Goal: Use online tool/utility

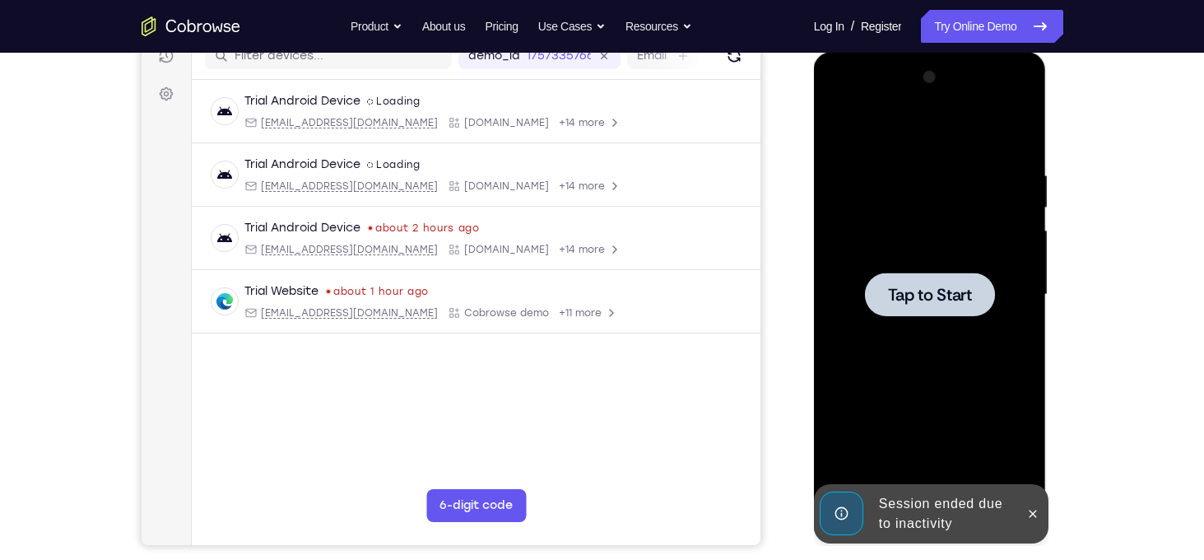
click at [957, 294] on span "Tap to Start" at bounding box center [930, 294] width 84 height 16
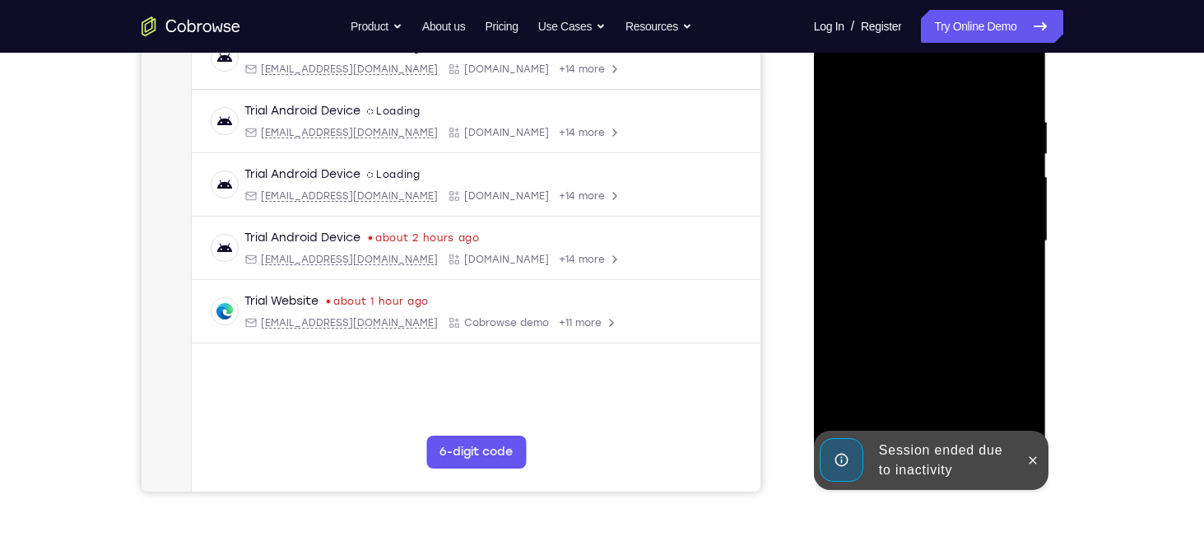
scroll to position [278, 0]
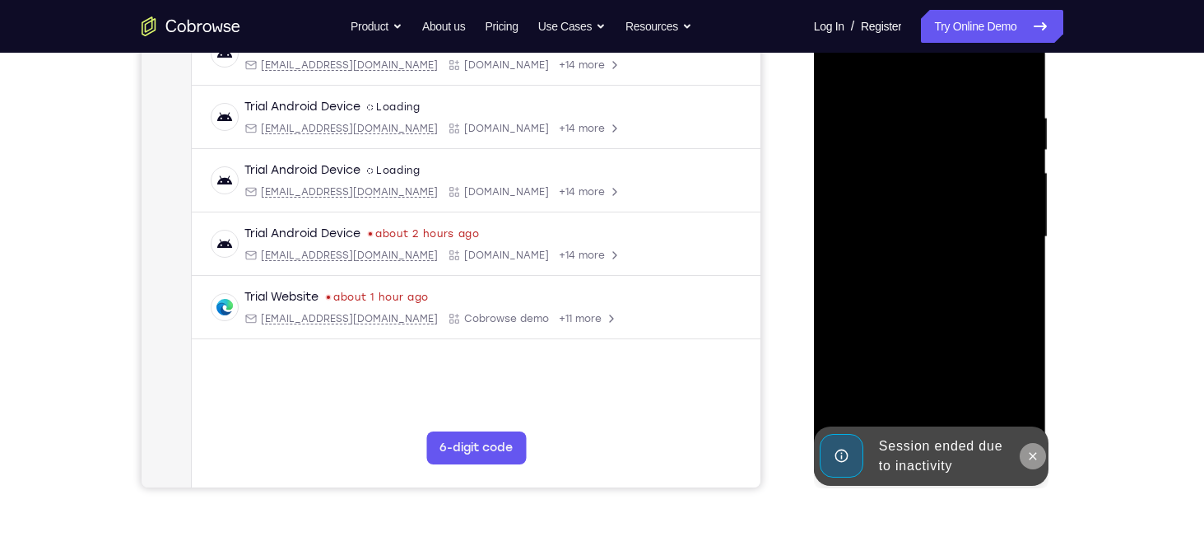
click at [1025, 453] on button at bounding box center [1033, 456] width 26 height 26
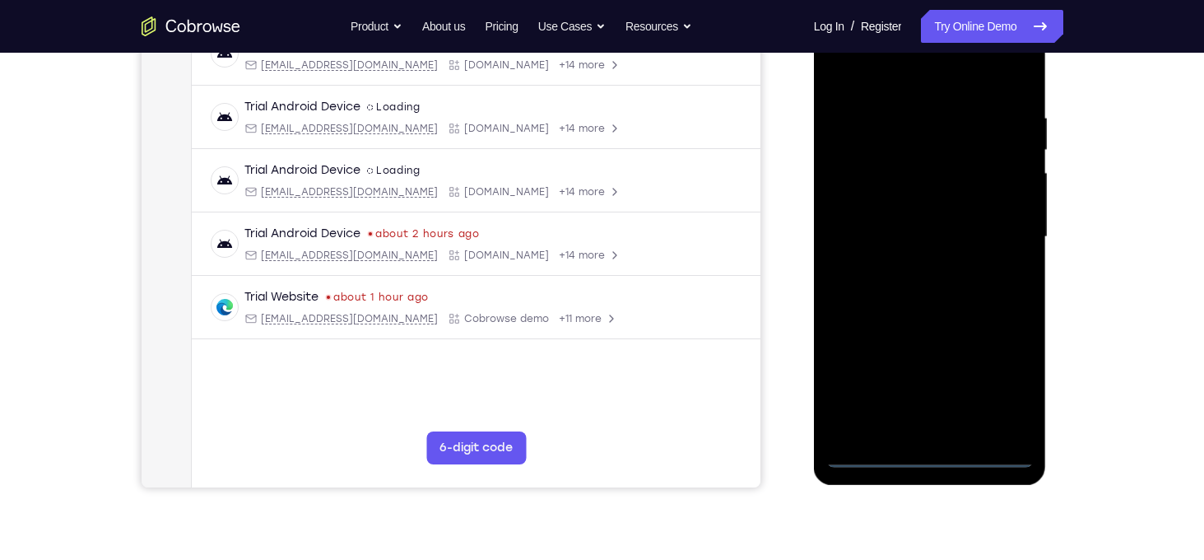
click at [941, 457] on div at bounding box center [929, 237] width 207 height 461
click at [1022, 375] on div at bounding box center [929, 237] width 207 height 461
click at [1011, 385] on div at bounding box center [929, 237] width 207 height 461
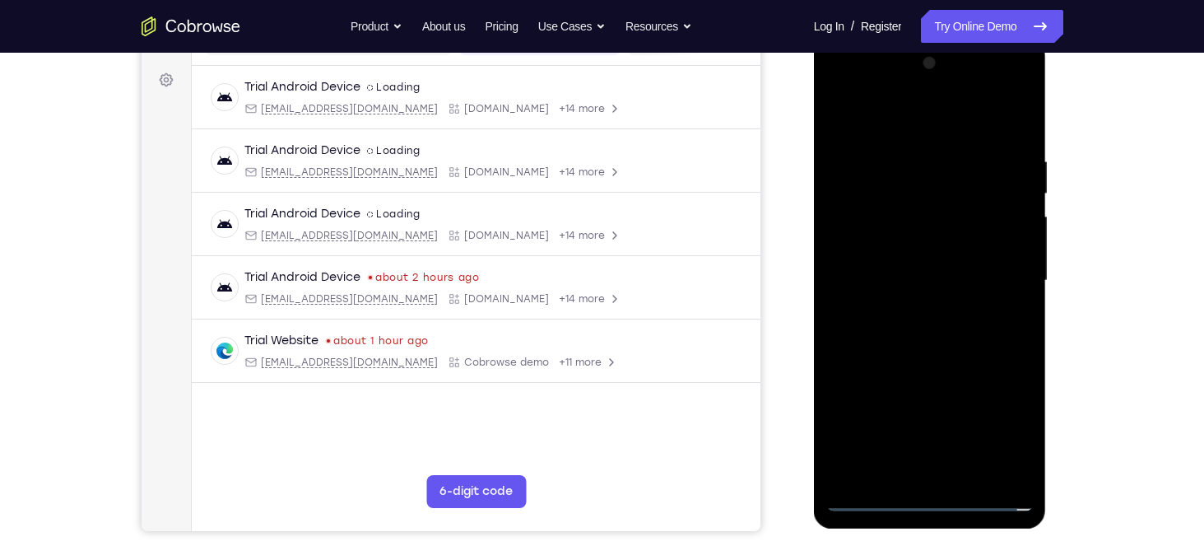
scroll to position [234, 0]
click at [905, 115] on div at bounding box center [929, 281] width 207 height 461
click at [991, 278] on div at bounding box center [929, 281] width 207 height 461
click at [919, 310] on div at bounding box center [929, 281] width 207 height 461
click at [930, 266] on div at bounding box center [929, 281] width 207 height 461
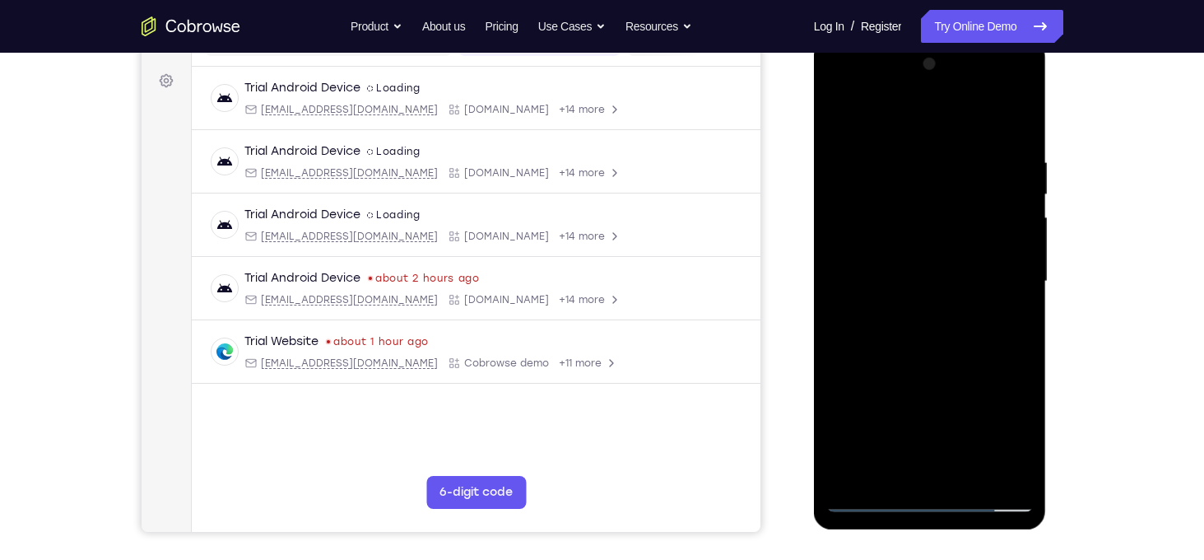
click at [911, 250] on div at bounding box center [929, 281] width 207 height 461
click at [937, 281] on div at bounding box center [929, 281] width 207 height 461
click at [935, 342] on div at bounding box center [929, 281] width 207 height 461
drag, startPoint x: 935, startPoint y: 342, endPoint x: 930, endPoint y: 268, distance: 73.4
click at [930, 268] on div at bounding box center [929, 281] width 207 height 461
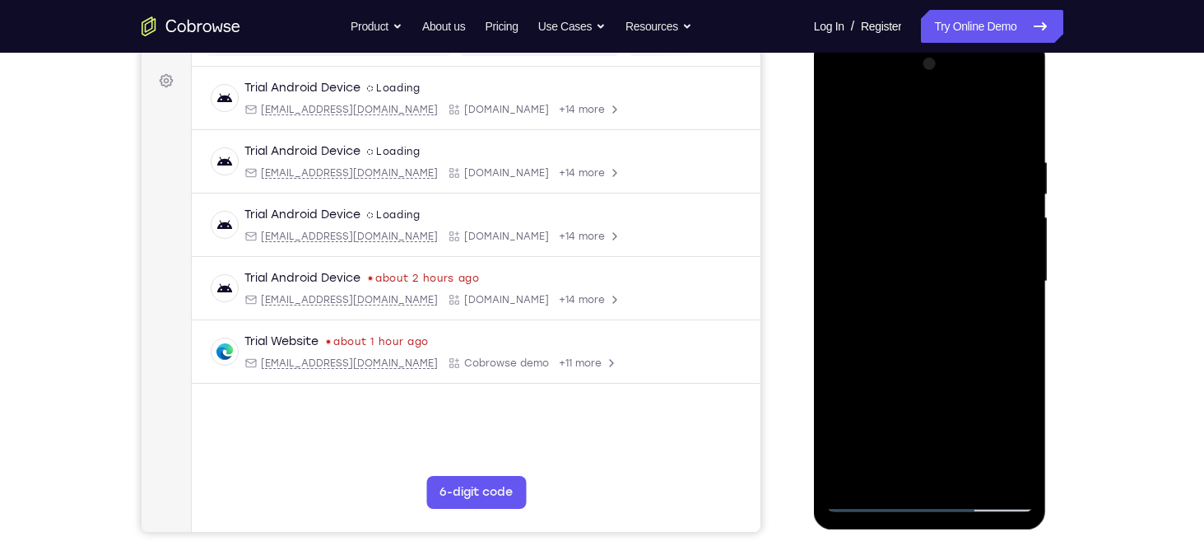
click at [1028, 275] on div at bounding box center [929, 281] width 207 height 461
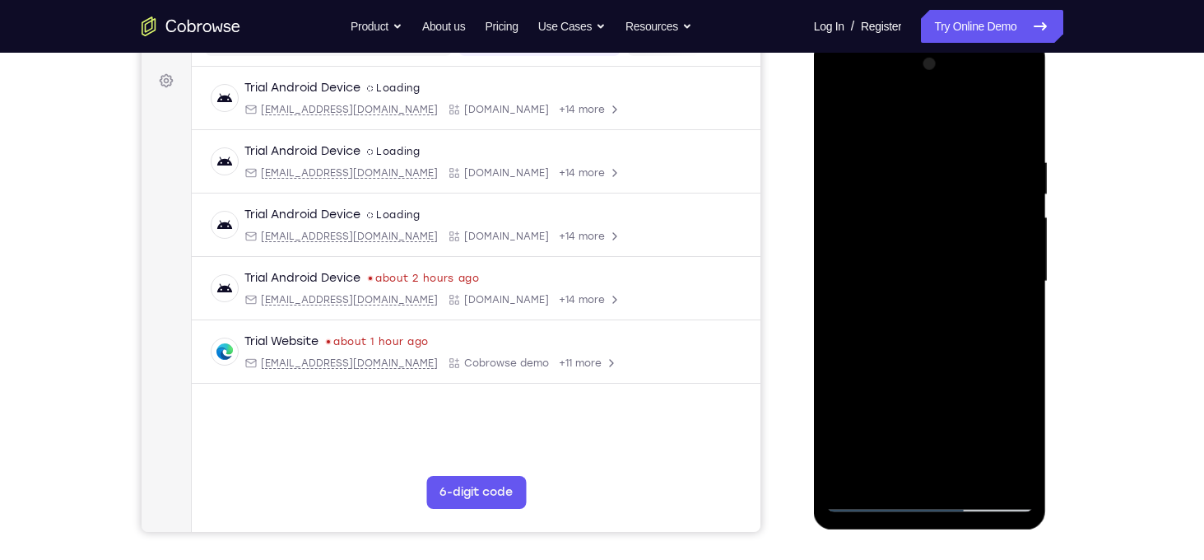
click at [1028, 275] on div at bounding box center [929, 281] width 207 height 461
drag, startPoint x: 1028, startPoint y: 275, endPoint x: 1032, endPoint y: 134, distance: 140.8
click at [1032, 134] on div at bounding box center [929, 281] width 207 height 461
drag, startPoint x: 979, startPoint y: 198, endPoint x: 1038, endPoint y: 119, distance: 98.8
click at [1038, 119] on div at bounding box center [930, 284] width 233 height 491
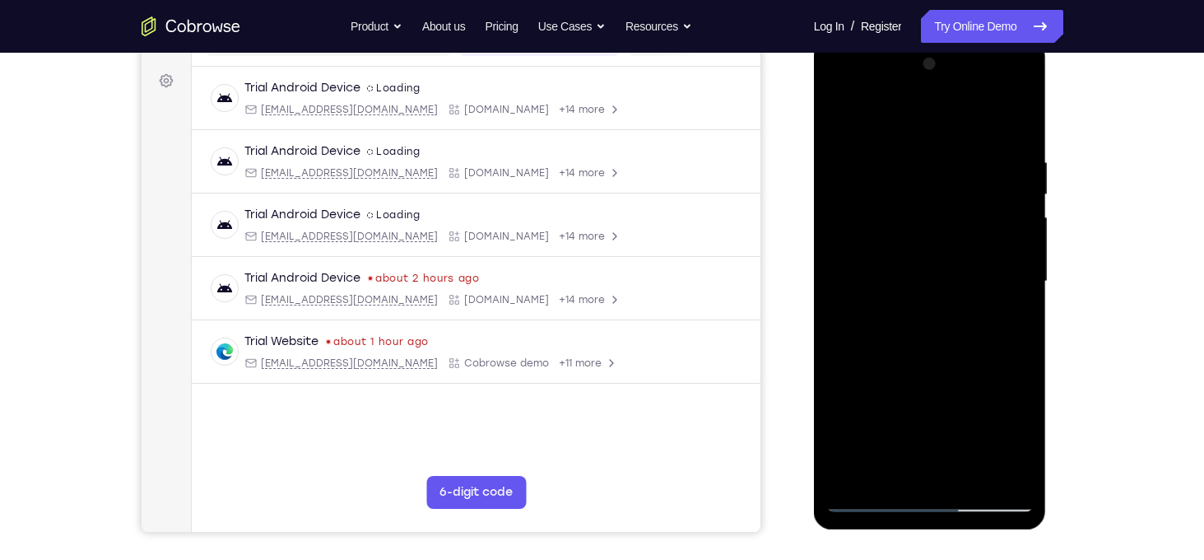
drag, startPoint x: 976, startPoint y: 359, endPoint x: 983, endPoint y: 253, distance: 106.4
click at [983, 253] on div at bounding box center [929, 281] width 207 height 461
drag, startPoint x: 972, startPoint y: 352, endPoint x: 984, endPoint y: 189, distance: 163.4
click at [984, 189] on div at bounding box center [929, 281] width 207 height 461
drag, startPoint x: 971, startPoint y: 359, endPoint x: 987, endPoint y: 144, distance: 215.4
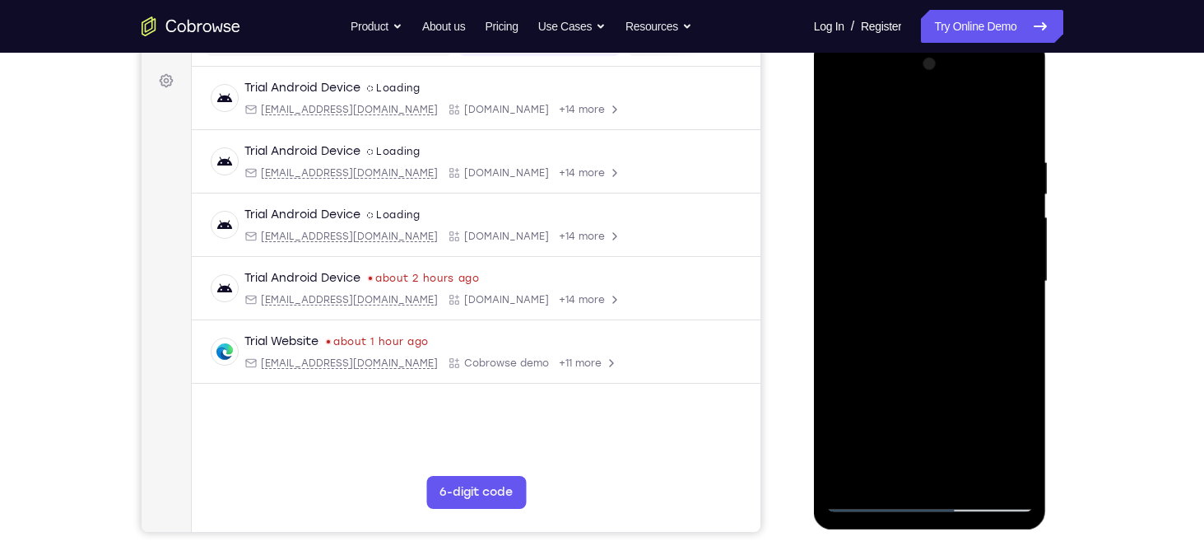
click at [987, 144] on div at bounding box center [929, 281] width 207 height 461
drag, startPoint x: 973, startPoint y: 329, endPoint x: 980, endPoint y: 177, distance: 152.4
click at [980, 177] on div at bounding box center [929, 281] width 207 height 461
drag, startPoint x: 941, startPoint y: 262, endPoint x: 947, endPoint y: 200, distance: 62.0
click at [947, 200] on div at bounding box center [929, 281] width 207 height 461
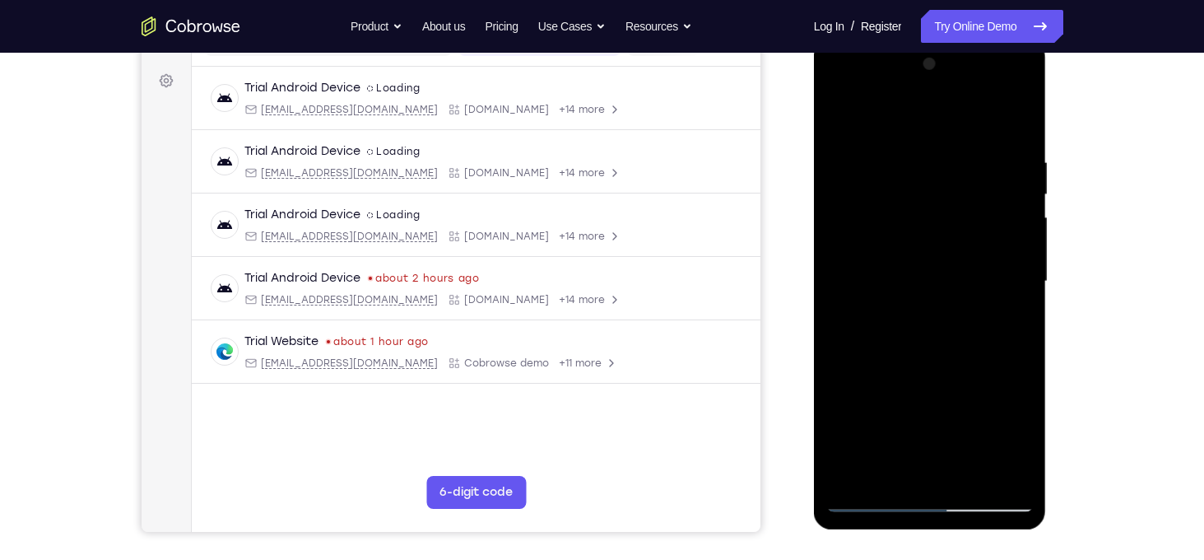
click at [1023, 287] on div at bounding box center [929, 281] width 207 height 461
drag, startPoint x: 976, startPoint y: 332, endPoint x: 990, endPoint y: 184, distance: 148.0
click at [990, 184] on div at bounding box center [929, 281] width 207 height 461
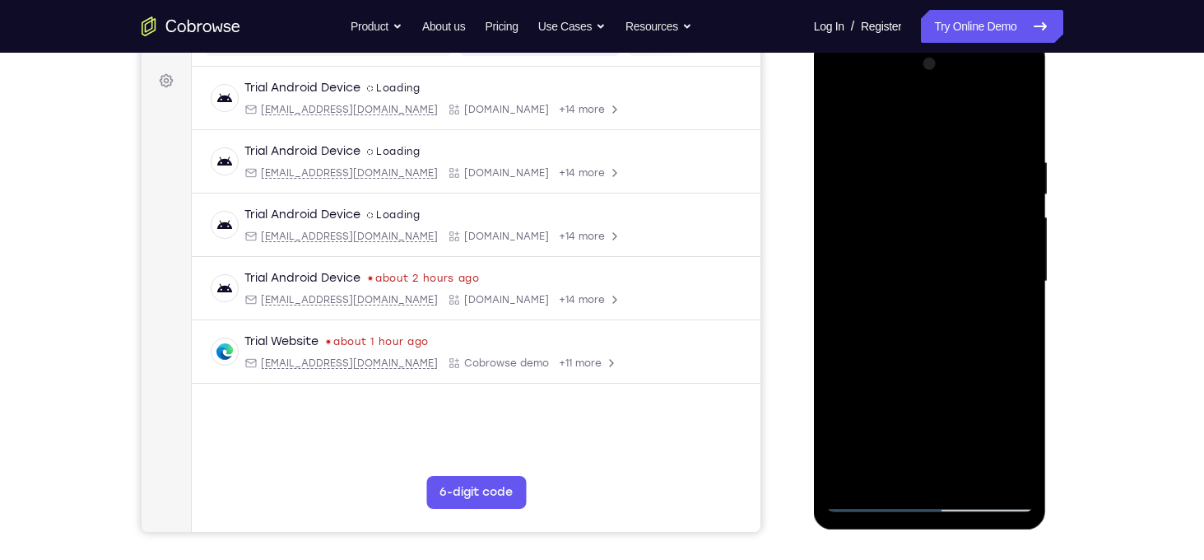
click at [980, 323] on div at bounding box center [929, 281] width 207 height 461
drag, startPoint x: 878, startPoint y: 385, endPoint x: 886, endPoint y: 356, distance: 30.5
click at [886, 356] on div at bounding box center [929, 281] width 207 height 461
drag, startPoint x: 957, startPoint y: 392, endPoint x: 966, endPoint y: 309, distance: 82.8
click at [966, 309] on div at bounding box center [929, 281] width 207 height 461
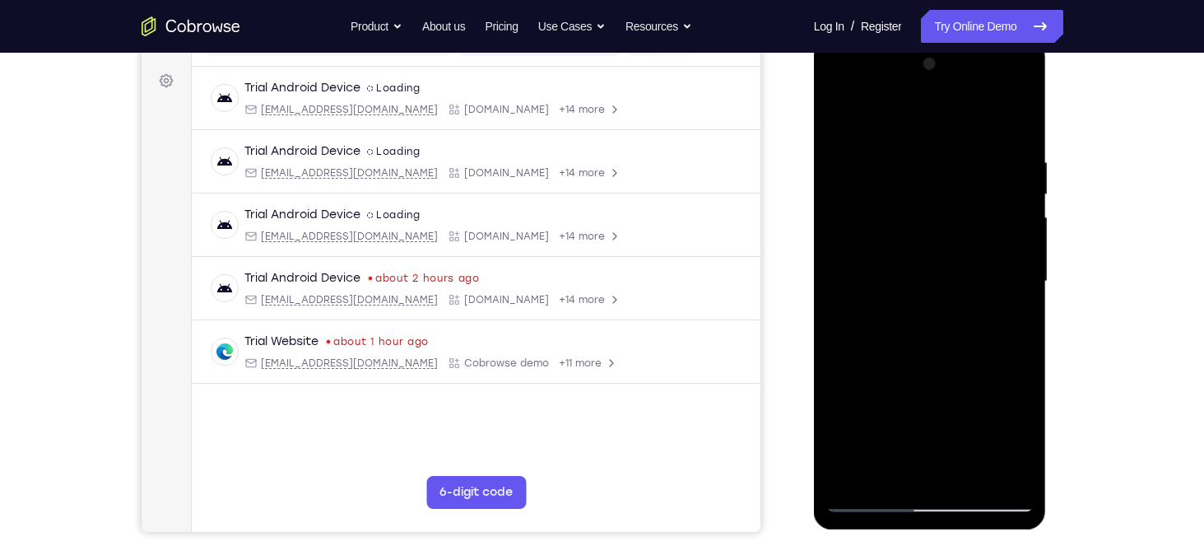
drag, startPoint x: 974, startPoint y: 351, endPoint x: 963, endPoint y: 268, distance: 83.8
click at [963, 268] on div at bounding box center [929, 281] width 207 height 461
drag, startPoint x: 980, startPoint y: 364, endPoint x: 973, endPoint y: 177, distance: 187.0
click at [973, 177] on div at bounding box center [929, 281] width 207 height 461
drag, startPoint x: 971, startPoint y: 319, endPoint x: 966, endPoint y: 260, distance: 58.7
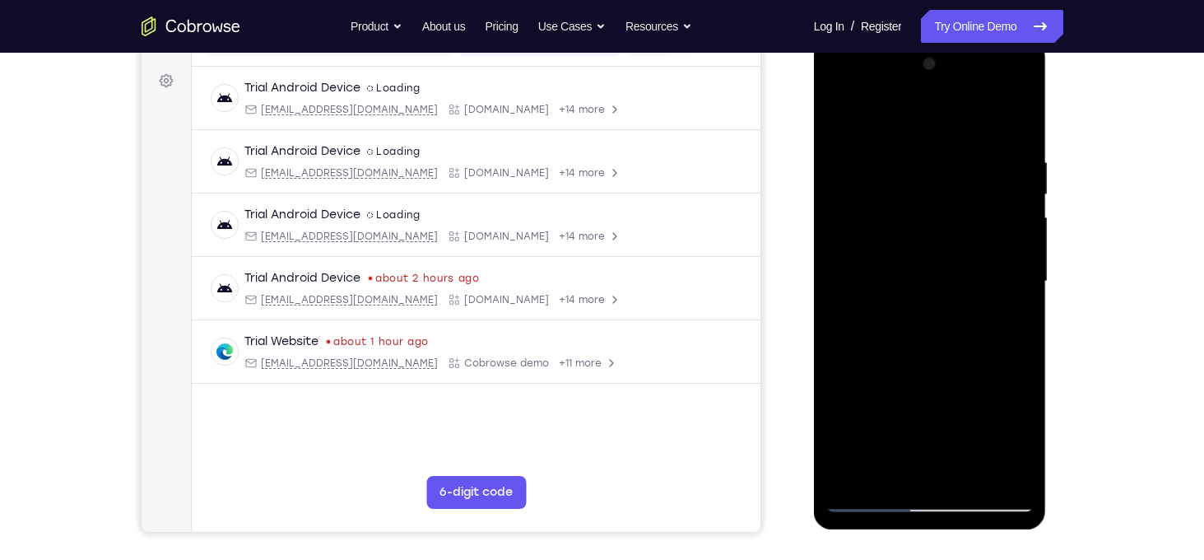
click at [966, 260] on div at bounding box center [929, 281] width 207 height 461
drag, startPoint x: 972, startPoint y: 347, endPoint x: 964, endPoint y: 155, distance: 192.8
click at [964, 155] on div at bounding box center [929, 281] width 207 height 461
drag, startPoint x: 970, startPoint y: 397, endPoint x: 970, endPoint y: 213, distance: 183.6
click at [970, 213] on div at bounding box center [929, 281] width 207 height 461
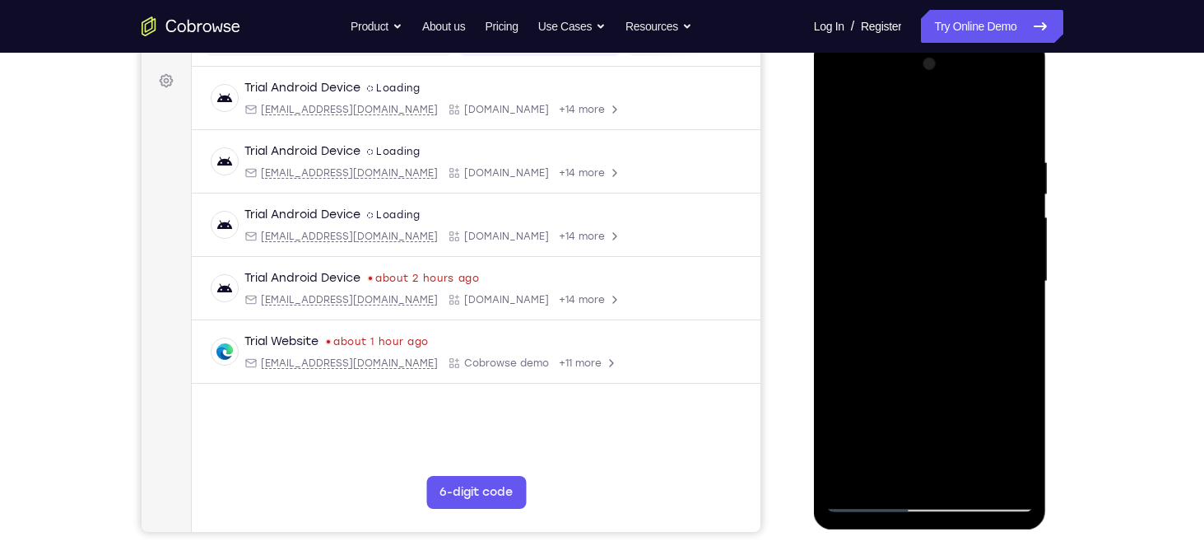
drag, startPoint x: 980, startPoint y: 412, endPoint x: 983, endPoint y: 542, distance: 130.1
click at [983, 533] on html "Online web based iOS Simulators and Android Emulators. Run iPhone, iPad, Mobile…" at bounding box center [931, 286] width 235 height 494
click at [1025, 368] on div at bounding box center [929, 281] width 207 height 461
drag, startPoint x: 991, startPoint y: 384, endPoint x: 991, endPoint y: 315, distance: 68.3
click at [991, 315] on div at bounding box center [929, 281] width 207 height 461
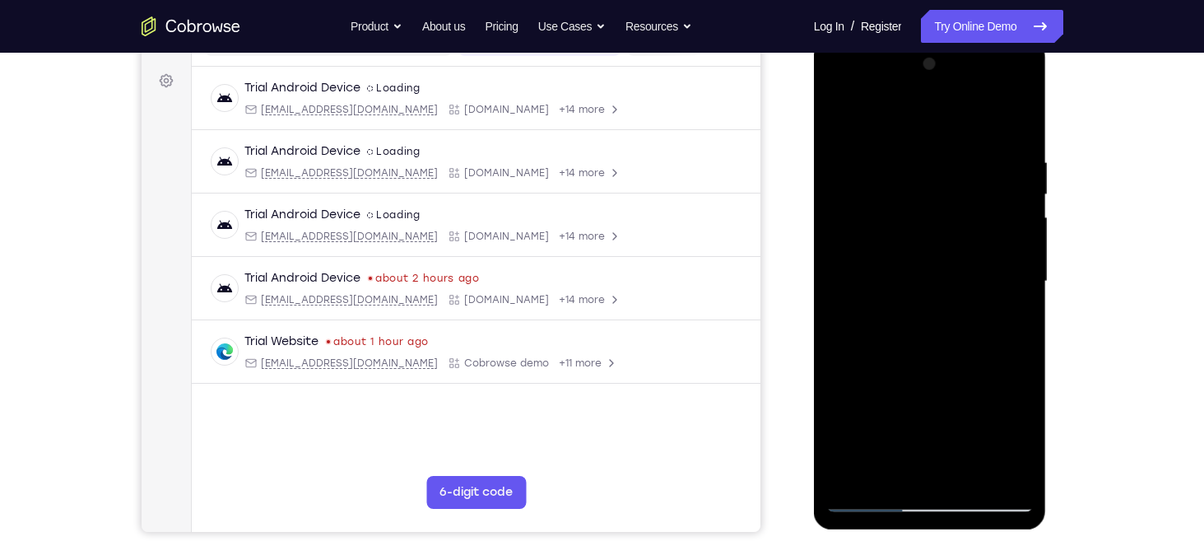
click at [1021, 306] on div at bounding box center [929, 281] width 207 height 461
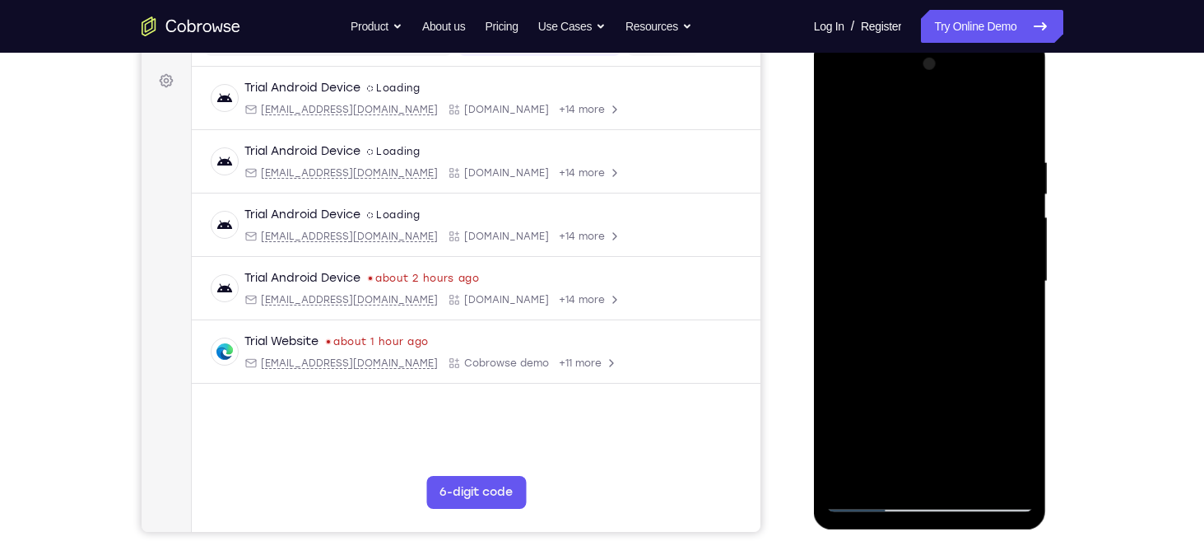
click at [1021, 306] on div at bounding box center [929, 281] width 207 height 461
drag, startPoint x: 1021, startPoint y: 306, endPoint x: 1010, endPoint y: 52, distance: 254.6
drag, startPoint x: 1010, startPoint y: 52, endPoint x: 885, endPoint y: 338, distance: 312.6
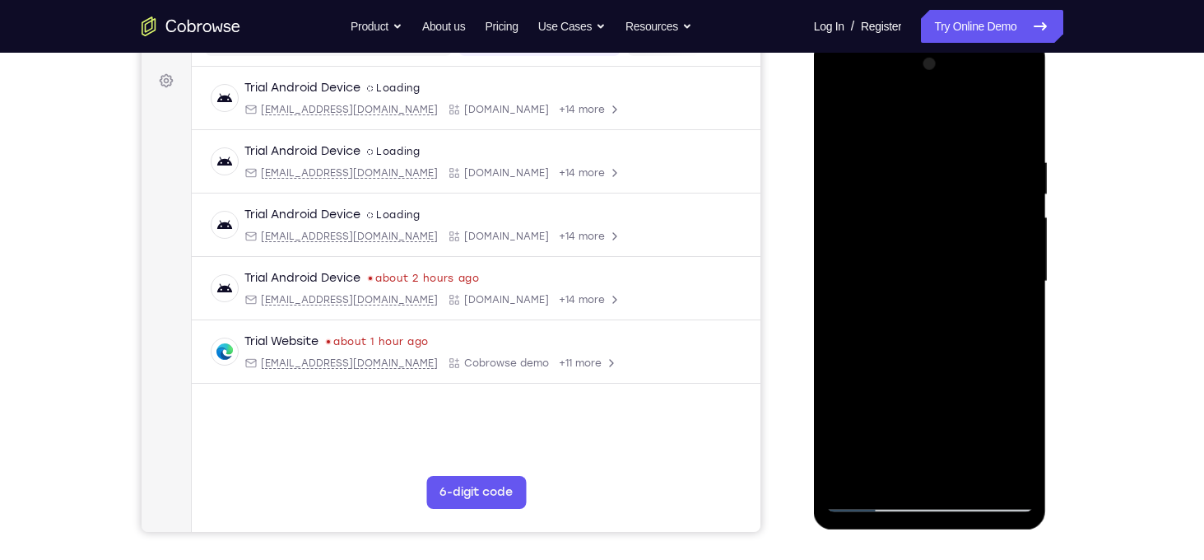
click at [885, 338] on div at bounding box center [929, 281] width 207 height 461
drag, startPoint x: 885, startPoint y: 338, endPoint x: 934, endPoint y: 102, distance: 241.3
click at [934, 102] on div at bounding box center [929, 281] width 207 height 461
drag, startPoint x: 919, startPoint y: 351, endPoint x: 919, endPoint y: 123, distance: 228.0
click at [919, 123] on div at bounding box center [929, 281] width 207 height 461
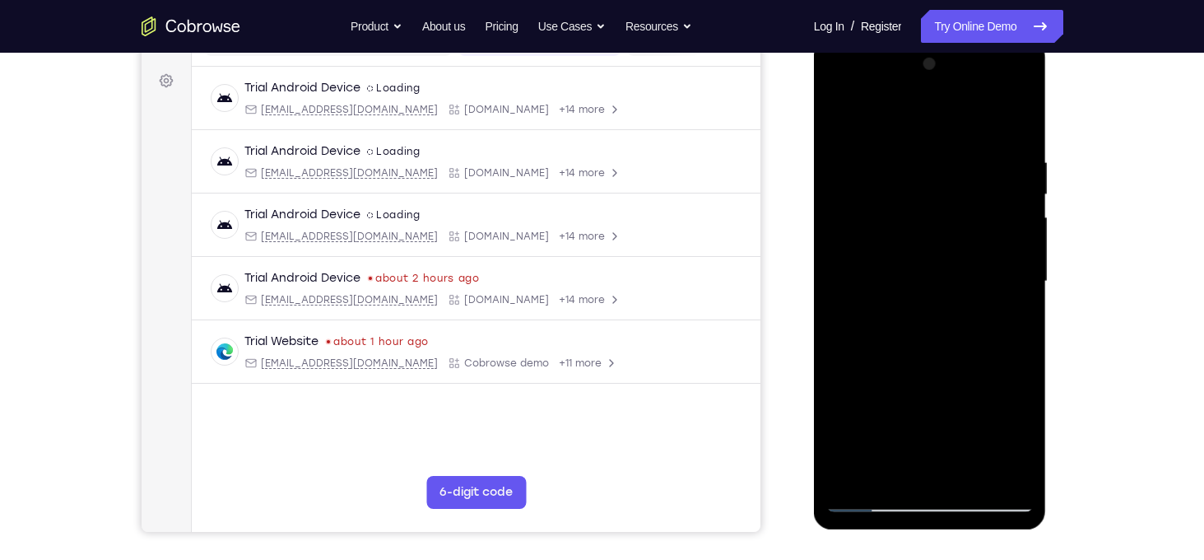
drag, startPoint x: 919, startPoint y: 306, endPoint x: 919, endPoint y: 263, distance: 42.8
click at [919, 263] on div at bounding box center [929, 281] width 207 height 461
click at [1021, 288] on div at bounding box center [929, 281] width 207 height 461
click at [973, 476] on div at bounding box center [929, 281] width 207 height 461
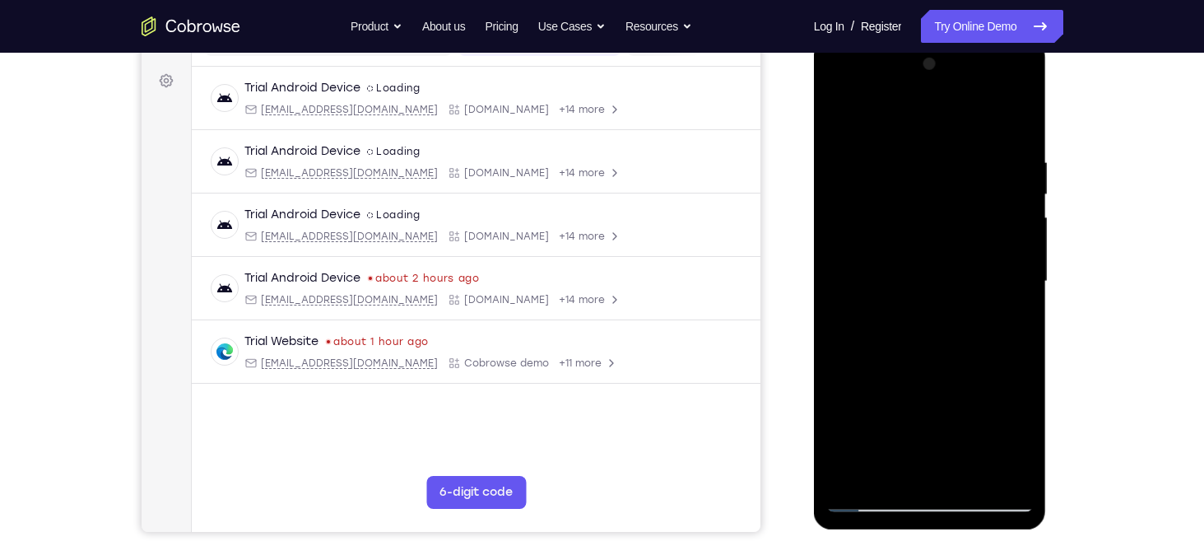
click at [938, 370] on div at bounding box center [929, 281] width 207 height 461
click at [924, 281] on div at bounding box center [929, 281] width 207 height 461
drag, startPoint x: 978, startPoint y: 188, endPoint x: 958, endPoint y: 339, distance: 151.9
click at [958, 339] on div at bounding box center [929, 281] width 207 height 461
click at [916, 337] on div at bounding box center [929, 281] width 207 height 461
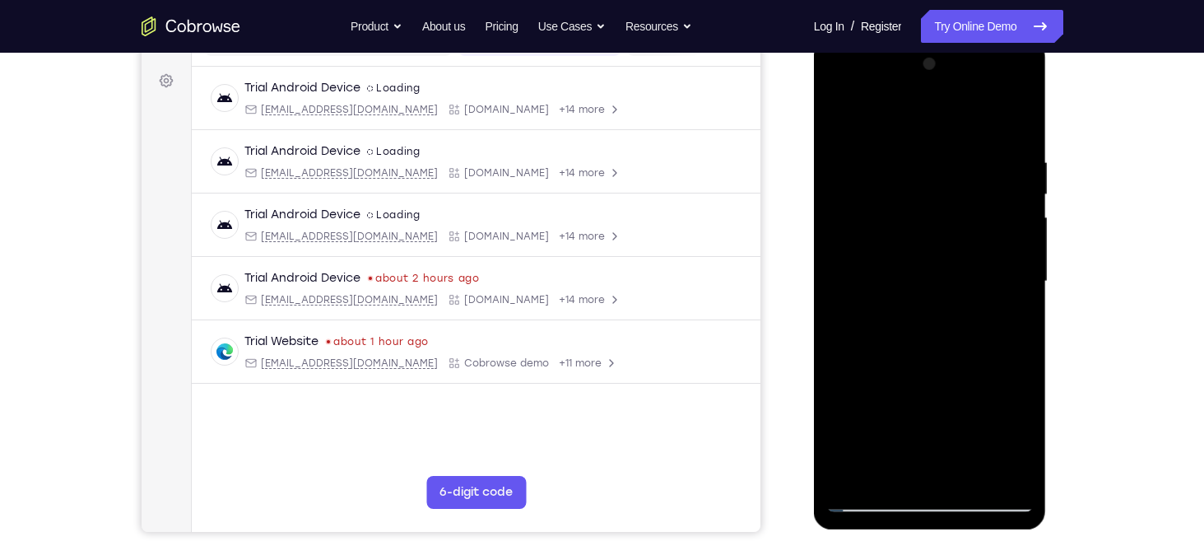
click at [1017, 112] on div at bounding box center [929, 281] width 207 height 461
click at [903, 176] on div at bounding box center [929, 281] width 207 height 461
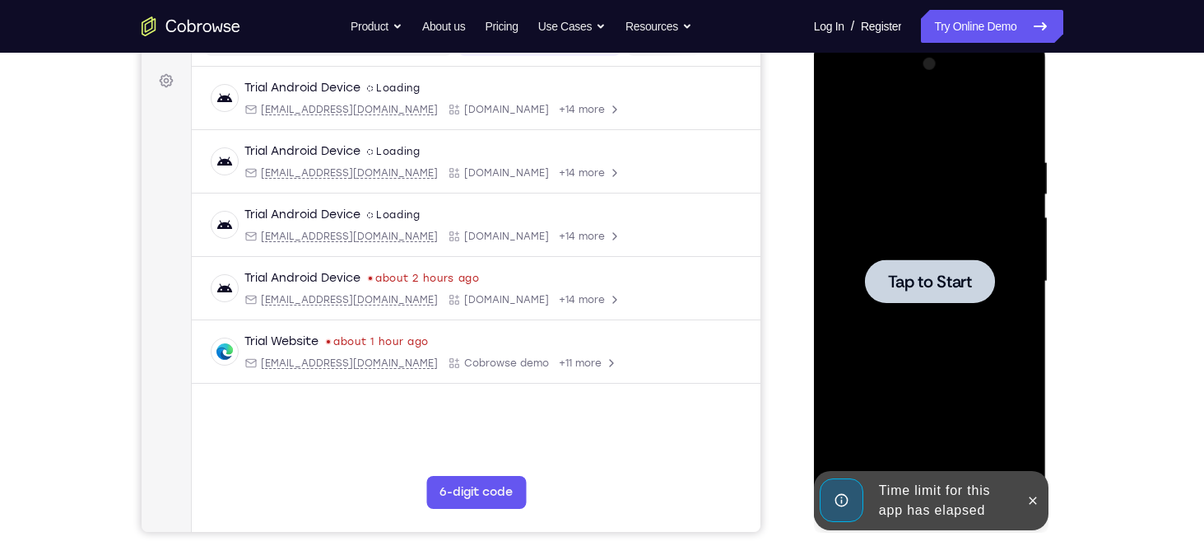
click at [930, 284] on span "Tap to Start" at bounding box center [930, 281] width 84 height 16
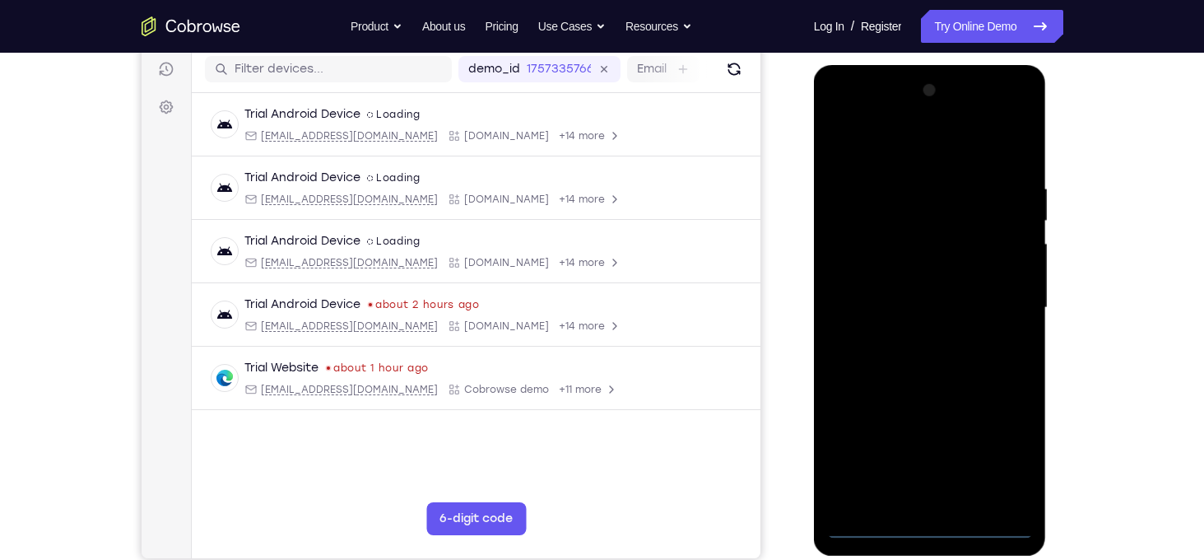
scroll to position [235, 0]
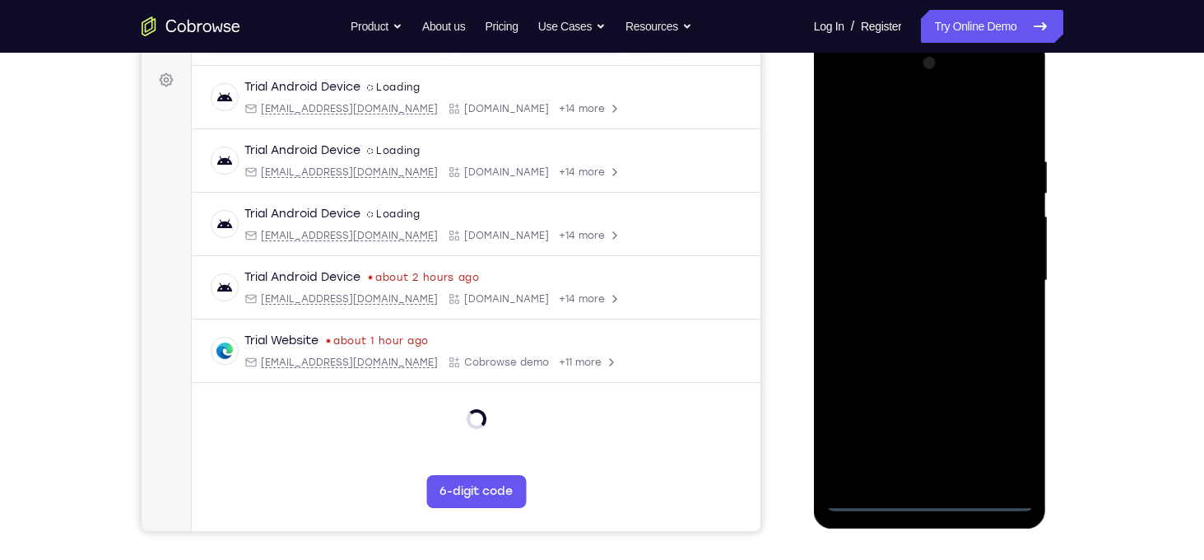
click at [941, 504] on div at bounding box center [929, 280] width 207 height 461
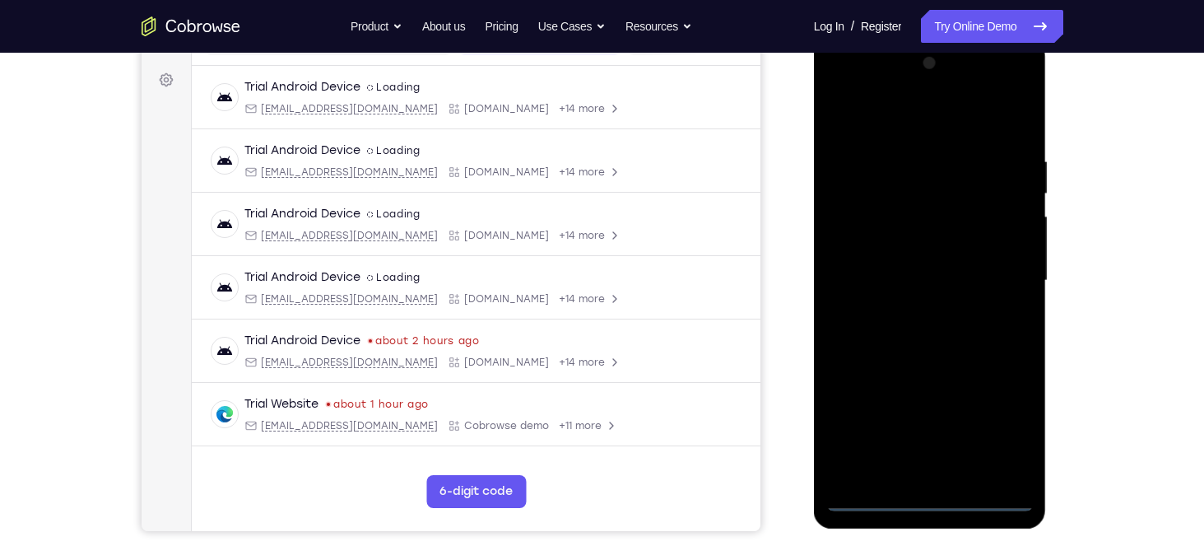
drag, startPoint x: 1011, startPoint y: 435, endPoint x: 837, endPoint y: 367, distance: 186.3
click at [837, 367] on div at bounding box center [929, 280] width 207 height 461
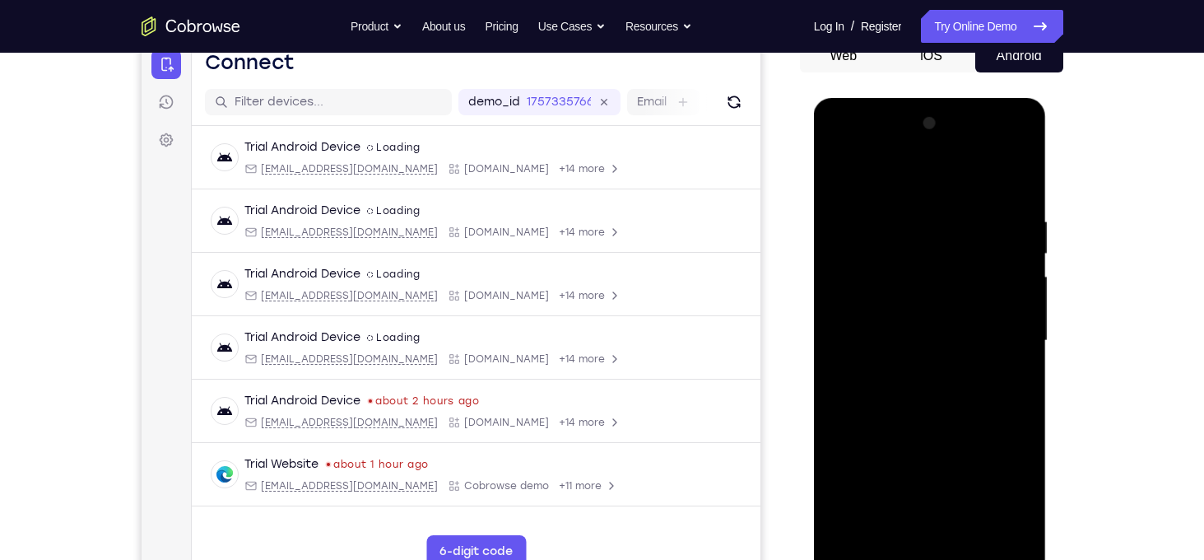
scroll to position [172, 0]
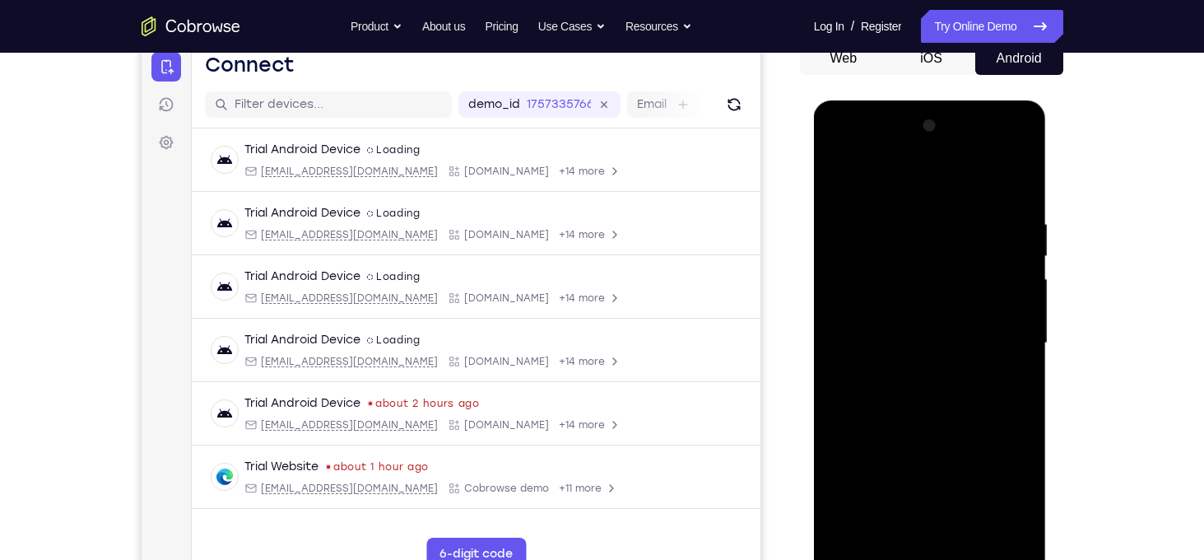
click at [863, 194] on div at bounding box center [929, 343] width 207 height 461
click at [997, 323] on div at bounding box center [929, 343] width 207 height 461
click at [913, 371] on div at bounding box center [929, 343] width 207 height 461
click at [944, 320] on div at bounding box center [929, 343] width 207 height 461
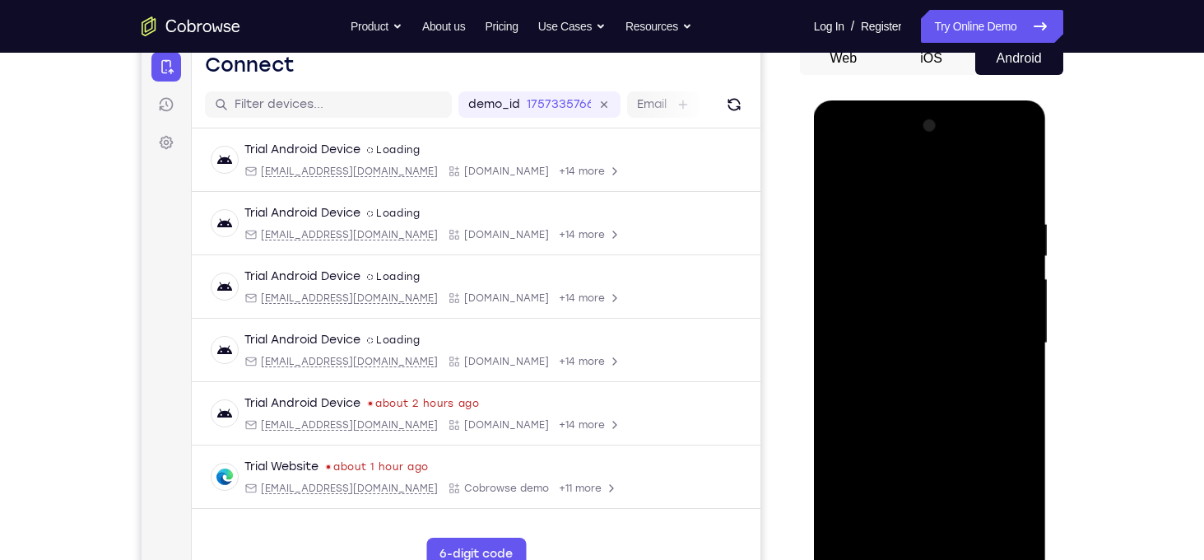
click at [937, 312] on div at bounding box center [929, 343] width 207 height 461
click at [935, 342] on div at bounding box center [929, 343] width 207 height 461
click at [928, 397] on div at bounding box center [929, 343] width 207 height 461
click at [1016, 361] on div at bounding box center [929, 343] width 207 height 461
click at [923, 344] on div at bounding box center [929, 343] width 207 height 461
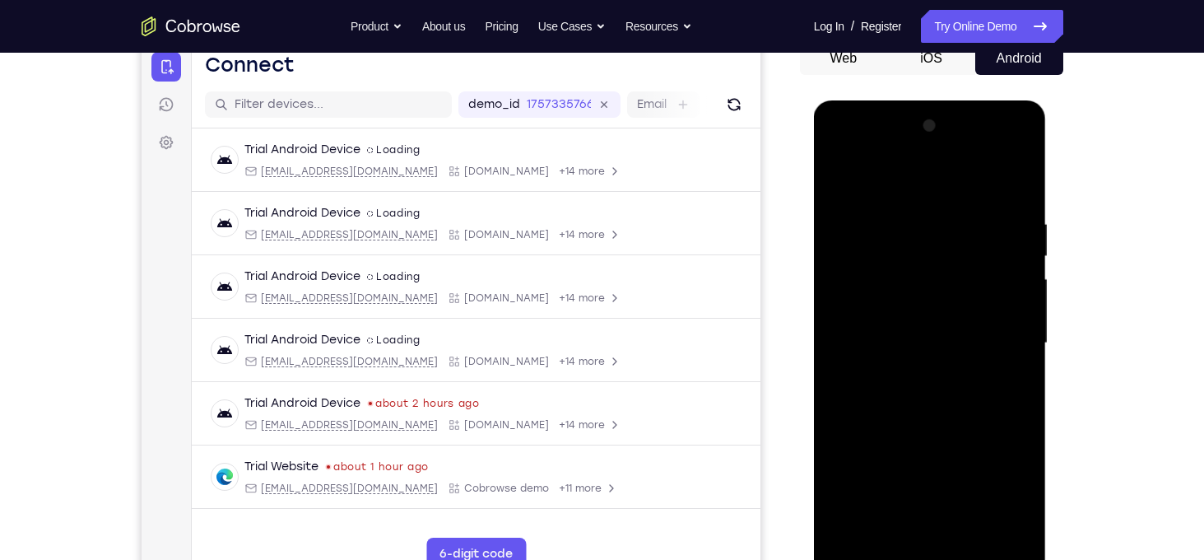
click at [935, 416] on div at bounding box center [929, 343] width 207 height 461
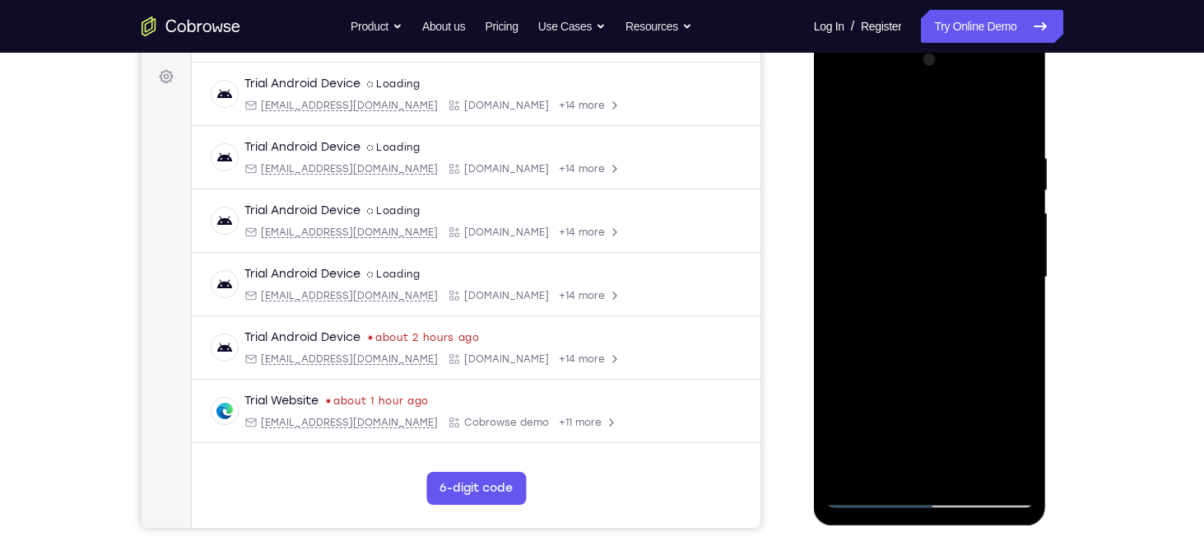
scroll to position [239, 0]
click at [927, 337] on div at bounding box center [929, 276] width 207 height 461
click at [903, 156] on div at bounding box center [929, 276] width 207 height 461
click at [1020, 108] on div at bounding box center [929, 276] width 207 height 461
click at [912, 141] on div at bounding box center [929, 276] width 207 height 461
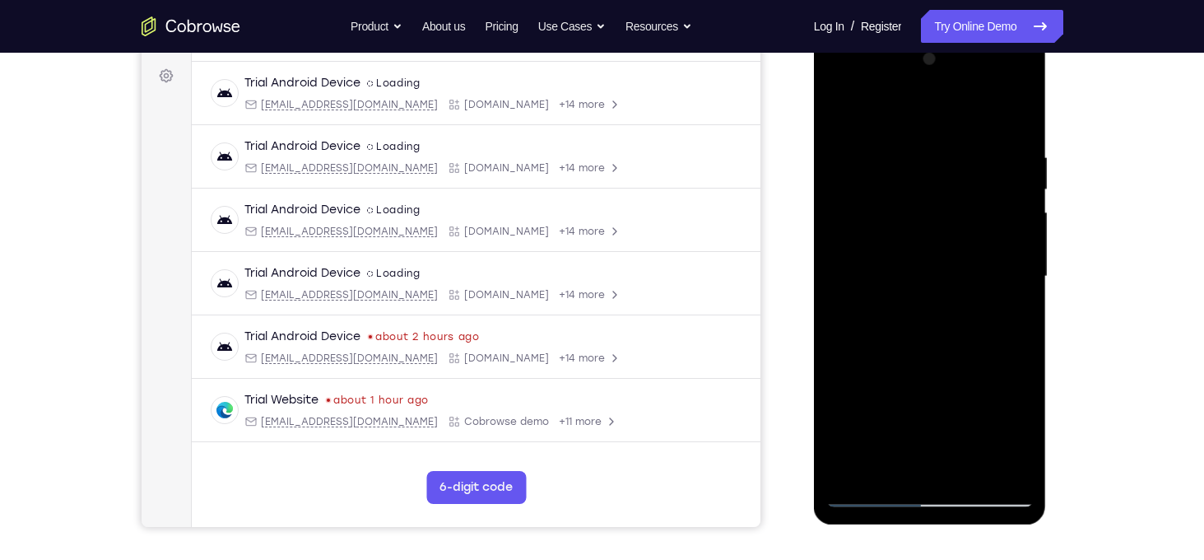
click at [1023, 109] on div at bounding box center [929, 276] width 207 height 461
drag, startPoint x: 971, startPoint y: 154, endPoint x: 912, endPoint y: 152, distance: 59.3
click at [912, 152] on div at bounding box center [929, 276] width 207 height 461
click at [1021, 109] on div at bounding box center [929, 276] width 207 height 461
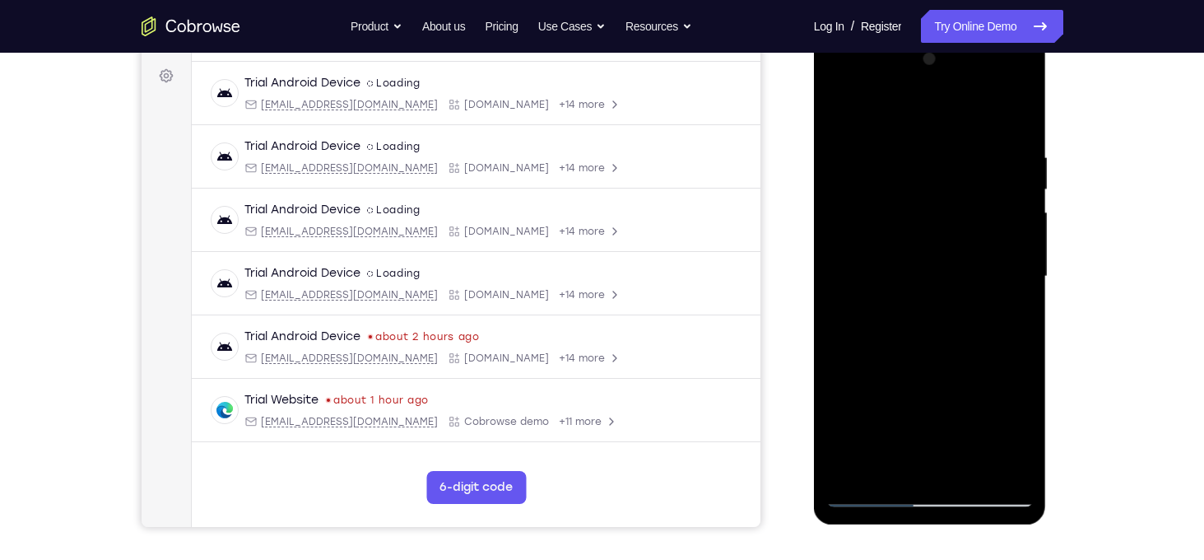
click at [962, 150] on div at bounding box center [929, 276] width 207 height 461
click at [1011, 114] on div at bounding box center [929, 276] width 207 height 461
drag, startPoint x: 1008, startPoint y: 137, endPoint x: 892, endPoint y: 156, distance: 116.8
click at [892, 156] on div at bounding box center [929, 276] width 207 height 461
drag, startPoint x: 961, startPoint y: 153, endPoint x: 861, endPoint y: 157, distance: 99.7
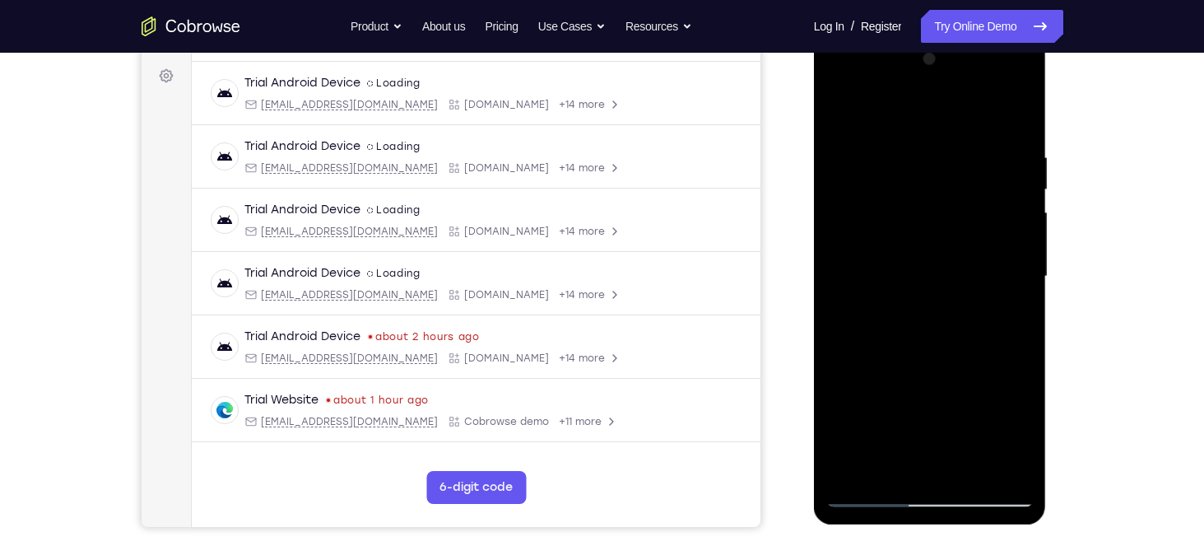
click at [861, 157] on div at bounding box center [929, 276] width 207 height 461
drag, startPoint x: 901, startPoint y: 244, endPoint x: 903, endPoint y: 156, distance: 88.1
click at [903, 156] on div at bounding box center [929, 276] width 207 height 461
click at [911, 229] on div at bounding box center [929, 276] width 207 height 461
click at [1026, 264] on div at bounding box center [929, 276] width 207 height 461
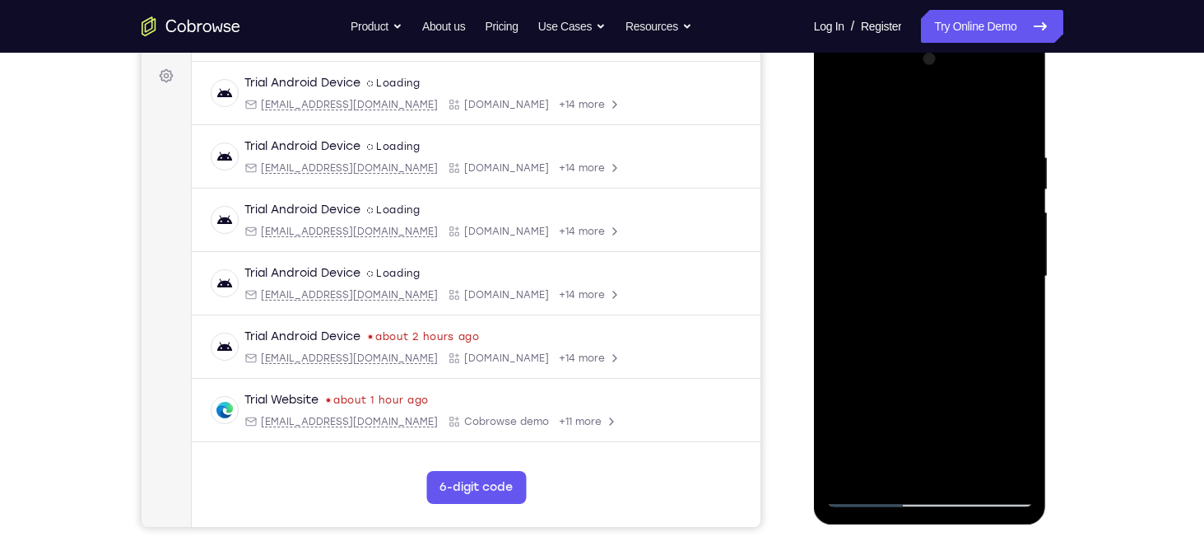
click at [1026, 264] on div at bounding box center [929, 276] width 207 height 461
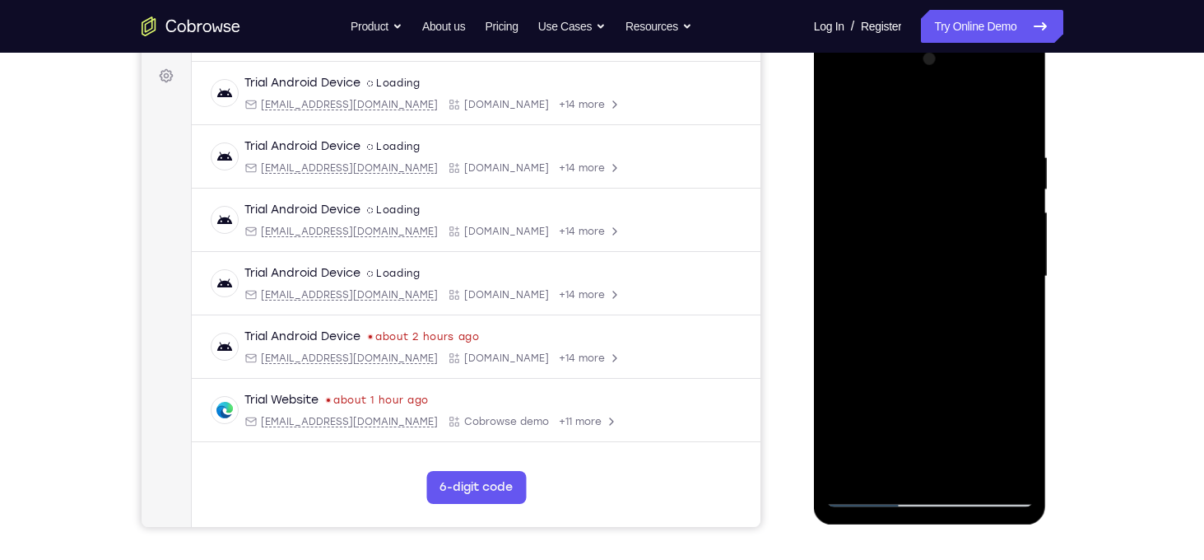
drag, startPoint x: 968, startPoint y: 332, endPoint x: 973, endPoint y: 226, distance: 106.3
click at [973, 226] on div at bounding box center [929, 276] width 207 height 461
drag, startPoint x: 970, startPoint y: 325, endPoint x: 947, endPoint y: 228, distance: 100.0
click at [947, 228] on div at bounding box center [929, 276] width 207 height 461
drag, startPoint x: 985, startPoint y: 342, endPoint x: 970, endPoint y: 252, distance: 91.1
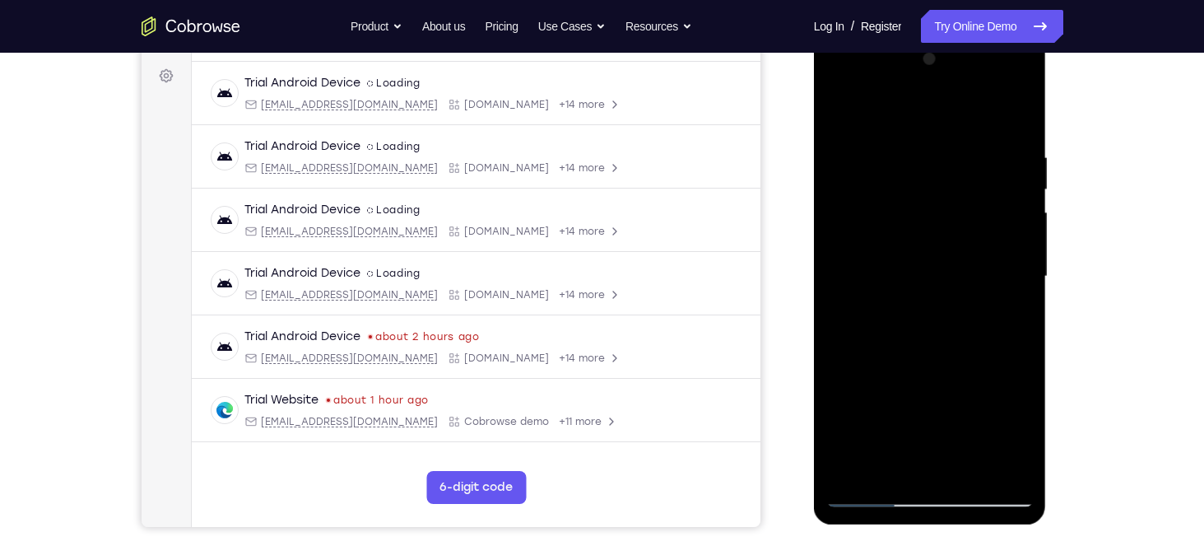
click at [970, 252] on div at bounding box center [929, 276] width 207 height 461
drag, startPoint x: 973, startPoint y: 319, endPoint x: 960, endPoint y: 221, distance: 98.8
click at [960, 221] on div at bounding box center [929, 276] width 207 height 461
drag, startPoint x: 972, startPoint y: 270, endPoint x: 959, endPoint y: 128, distance: 143.0
drag, startPoint x: 959, startPoint y: 128, endPoint x: 896, endPoint y: 372, distance: 252.6
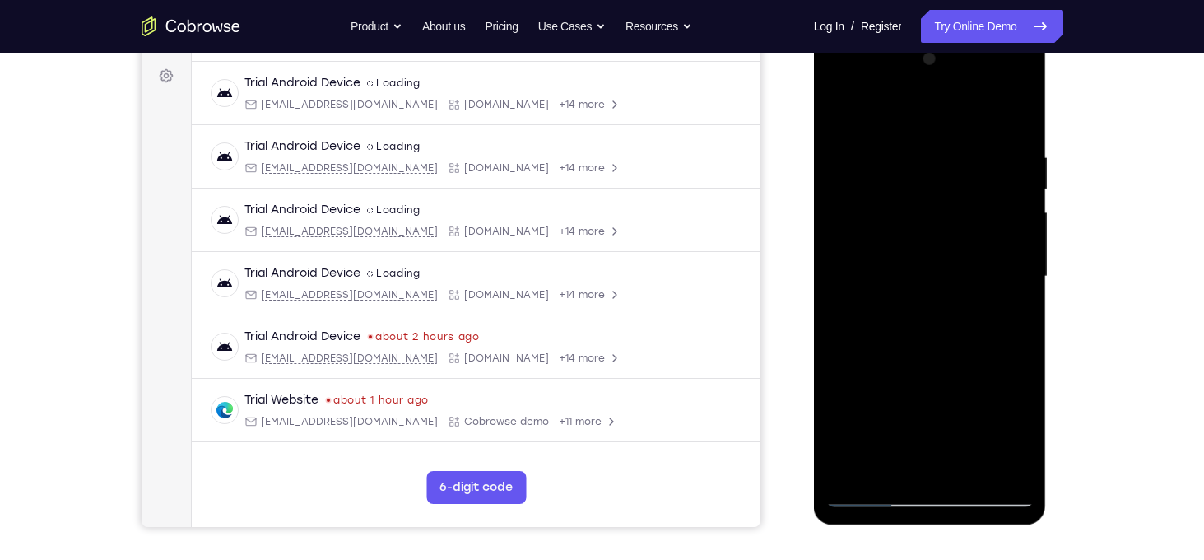
click at [896, 372] on div at bounding box center [929, 276] width 207 height 461
drag, startPoint x: 896, startPoint y: 372, endPoint x: 904, endPoint y: 292, distance: 80.3
click at [904, 292] on div at bounding box center [929, 276] width 207 height 461
drag, startPoint x: 928, startPoint y: 333, endPoint x: 923, endPoint y: 251, distance: 81.6
click at [923, 252] on div at bounding box center [929, 276] width 207 height 461
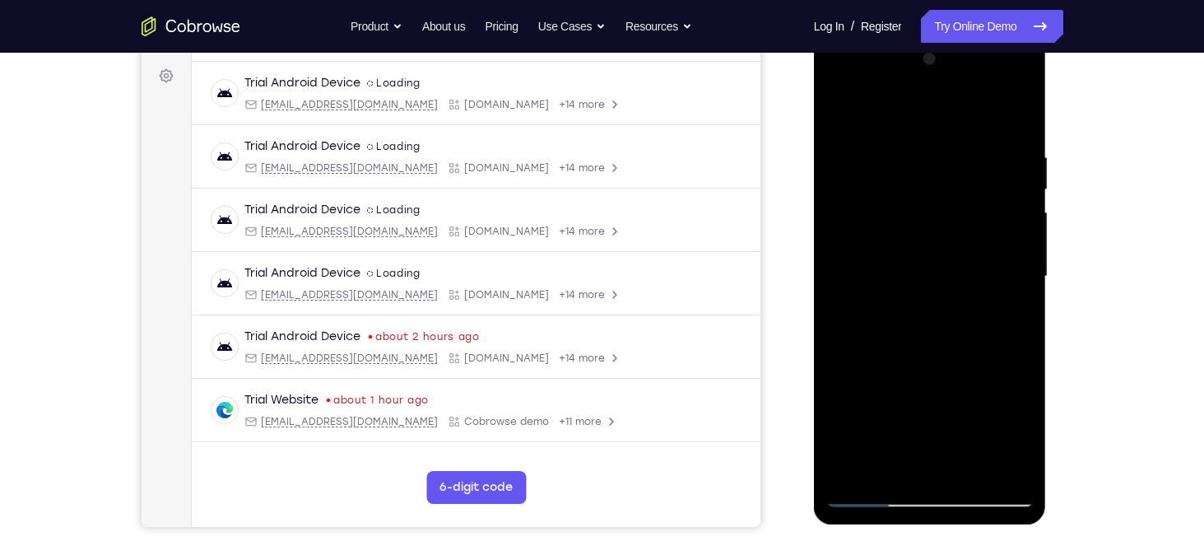
drag, startPoint x: 919, startPoint y: 420, endPoint x: 919, endPoint y: 286, distance: 133.4
click at [919, 291] on div at bounding box center [929, 276] width 207 height 461
drag, startPoint x: 932, startPoint y: 425, endPoint x: 928, endPoint y: 334, distance: 90.6
click at [928, 334] on div at bounding box center [929, 276] width 207 height 461
drag, startPoint x: 937, startPoint y: 440, endPoint x: 934, endPoint y: 346, distance: 93.9
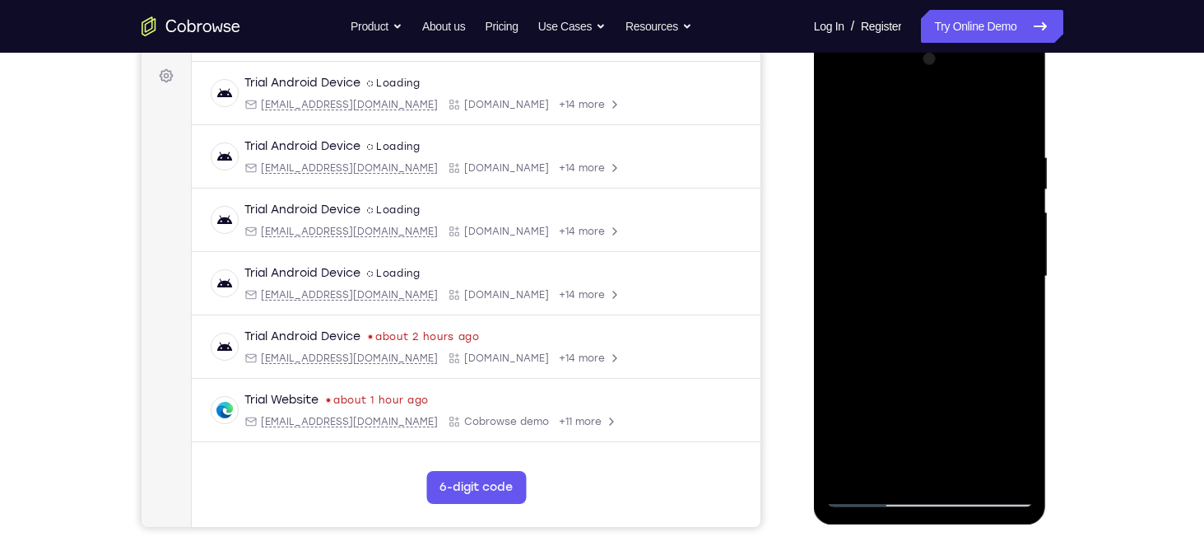
click at [934, 356] on div at bounding box center [929, 276] width 207 height 461
drag, startPoint x: 938, startPoint y: 365, endPoint x: 925, endPoint y: 240, distance: 124.9
click at [925, 240] on div at bounding box center [929, 276] width 207 height 461
drag, startPoint x: 949, startPoint y: 354, endPoint x: 935, endPoint y: 216, distance: 139.0
click at [935, 216] on div at bounding box center [929, 276] width 207 height 461
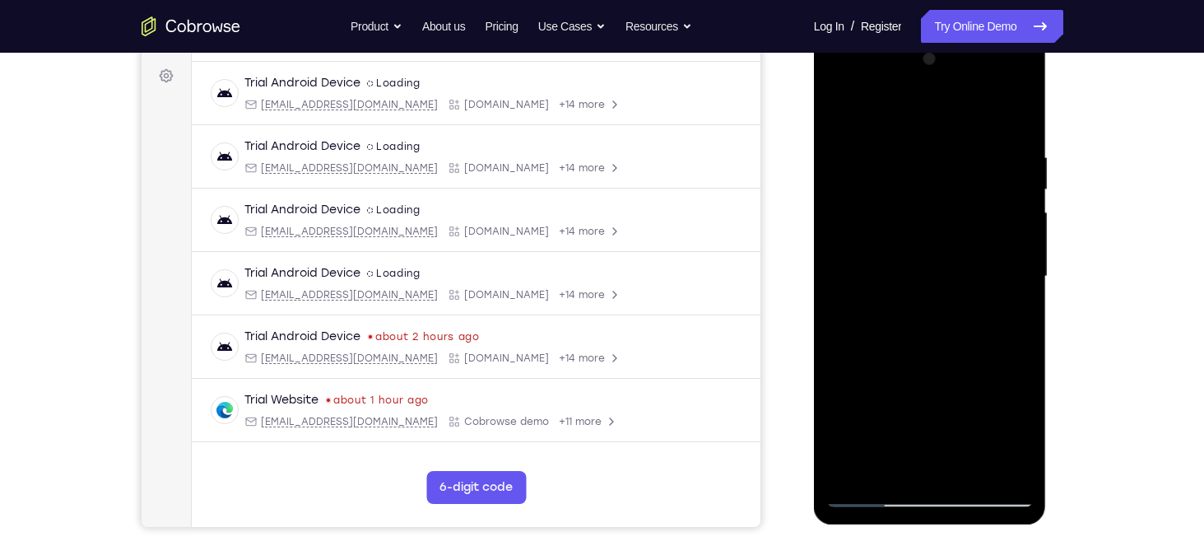
drag, startPoint x: 957, startPoint y: 381, endPoint x: 942, endPoint y: 258, distance: 124.5
click at [942, 258] on div at bounding box center [929, 276] width 207 height 461
drag, startPoint x: 949, startPoint y: 352, endPoint x: 935, endPoint y: 277, distance: 76.2
click at [935, 277] on div at bounding box center [929, 276] width 207 height 461
click at [974, 477] on div at bounding box center [929, 276] width 207 height 461
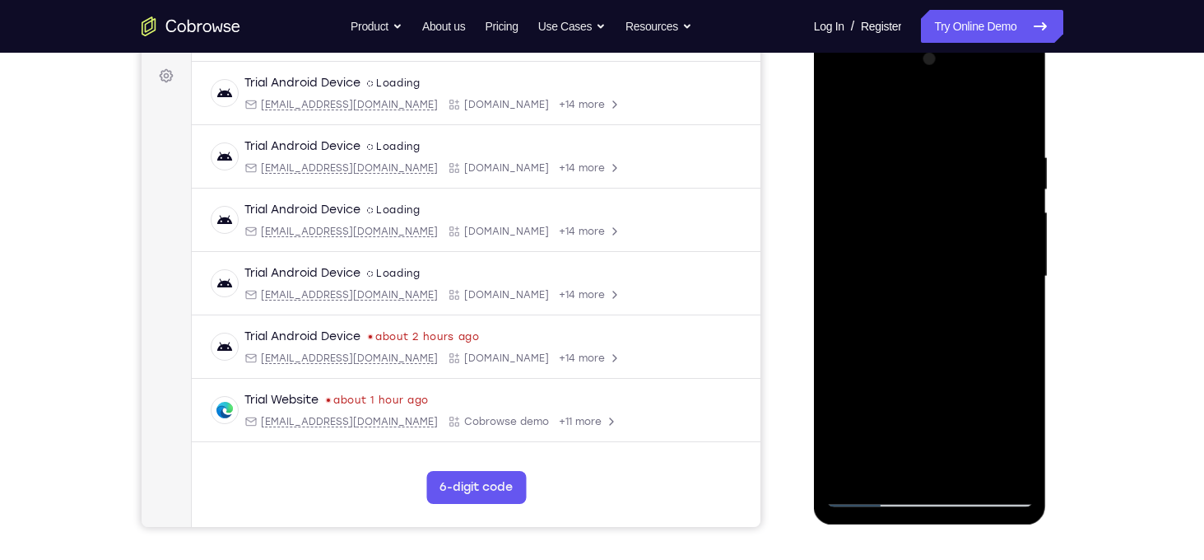
click at [924, 366] on div at bounding box center [929, 276] width 207 height 461
click at [852, 108] on div at bounding box center [929, 276] width 207 height 461
drag, startPoint x: 878, startPoint y: 330, endPoint x: 872, endPoint y: 137, distance: 193.5
click at [872, 137] on div at bounding box center [929, 276] width 207 height 461
drag, startPoint x: 899, startPoint y: 337, endPoint x: 870, endPoint y: 115, distance: 224.1
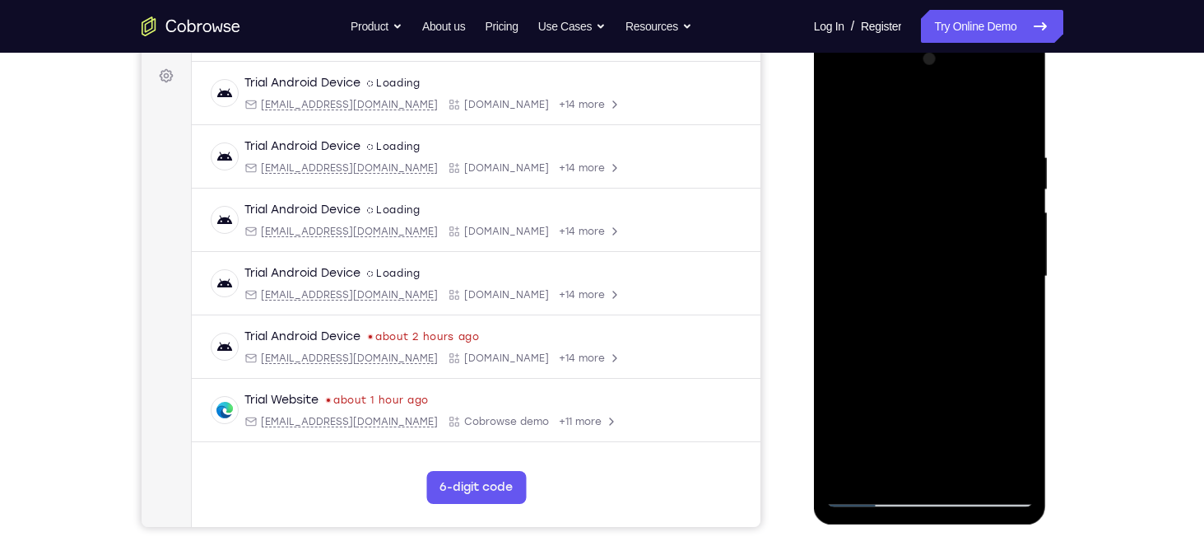
click at [870, 115] on div at bounding box center [929, 276] width 207 height 461
drag, startPoint x: 883, startPoint y: 263, endPoint x: 879, endPoint y: 207, distance: 56.1
click at [879, 207] on div at bounding box center [929, 276] width 207 height 461
drag, startPoint x: 924, startPoint y: 363, endPoint x: 918, endPoint y: 230, distance: 132.7
click at [918, 230] on div at bounding box center [929, 276] width 207 height 461
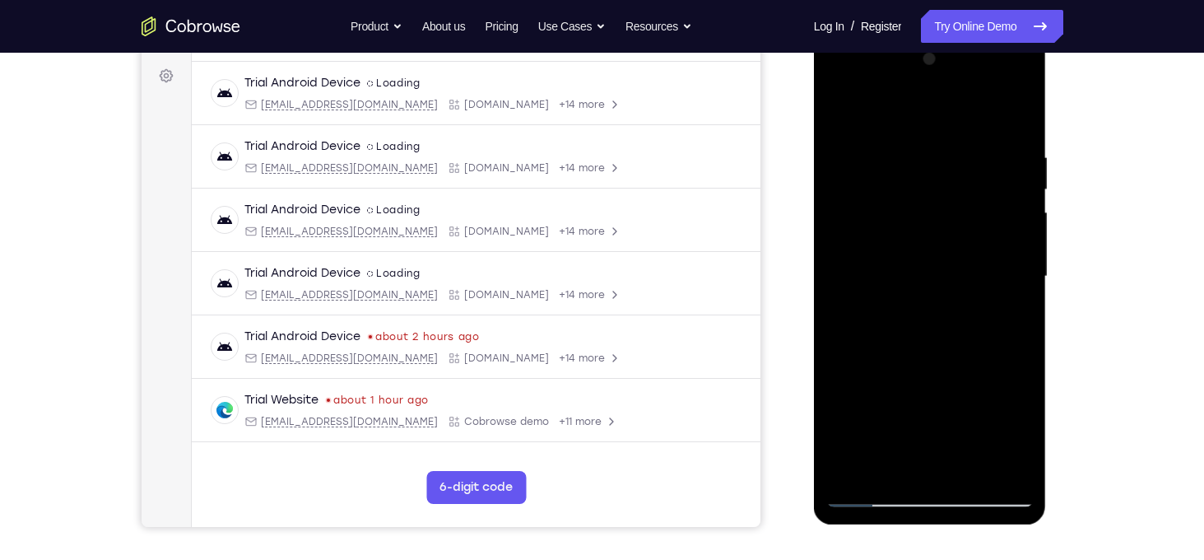
drag, startPoint x: 938, startPoint y: 366, endPoint x: 917, endPoint y: 210, distance: 157.9
click at [917, 210] on div at bounding box center [929, 276] width 207 height 461
drag, startPoint x: 927, startPoint y: 343, endPoint x: 905, endPoint y: 216, distance: 128.6
click at [905, 216] on div at bounding box center [929, 276] width 207 height 461
drag, startPoint x: 933, startPoint y: 268, endPoint x: 940, endPoint y: 30, distance: 237.2
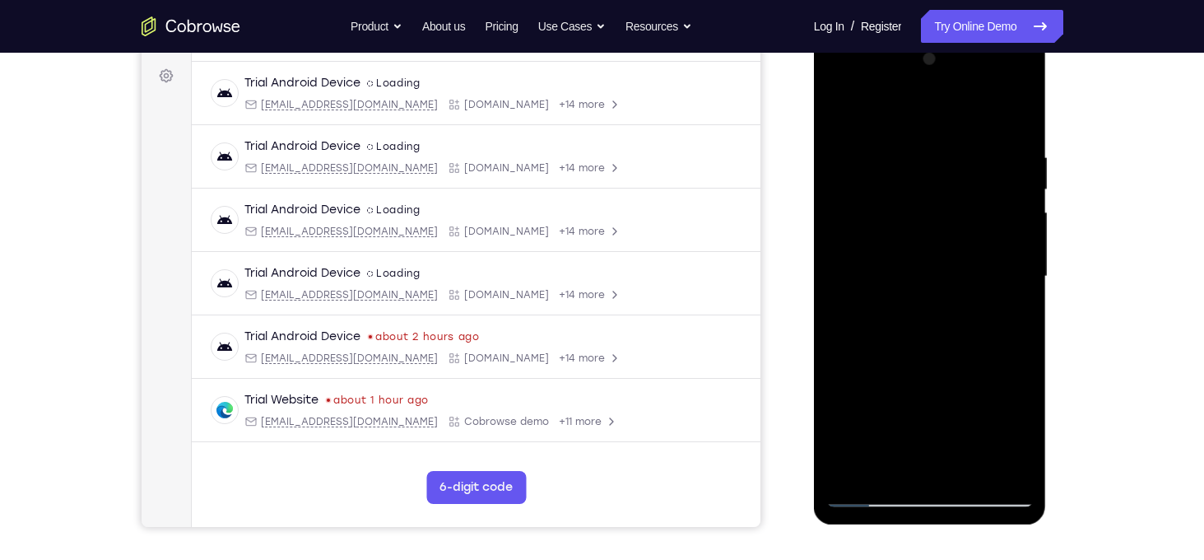
click at [940, 34] on html "Online web based iOS Simulators and Android Emulators. Run iPhone, iPad, Mobile…" at bounding box center [931, 281] width 235 height 494
drag, startPoint x: 949, startPoint y: 353, endPoint x: 938, endPoint y: 212, distance: 141.2
click at [938, 212] on div at bounding box center [929, 276] width 207 height 461
drag, startPoint x: 936, startPoint y: 299, endPoint x: 922, endPoint y: 118, distance: 181.6
click at [922, 118] on div at bounding box center [929, 276] width 207 height 461
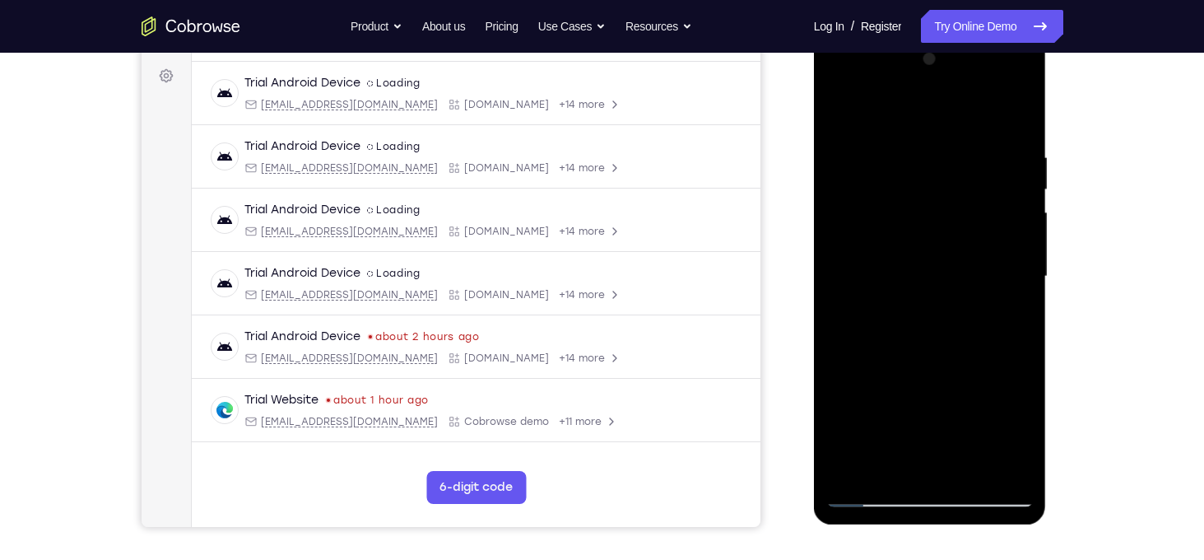
drag, startPoint x: 955, startPoint y: 224, endPoint x: 955, endPoint y: 187, distance: 37.0
click at [955, 187] on div at bounding box center [929, 276] width 207 height 461
click at [957, 247] on div at bounding box center [929, 276] width 207 height 461
drag, startPoint x: 957, startPoint y: 279, endPoint x: 947, endPoint y: 201, distance: 78.9
click at [947, 201] on div at bounding box center [929, 276] width 207 height 461
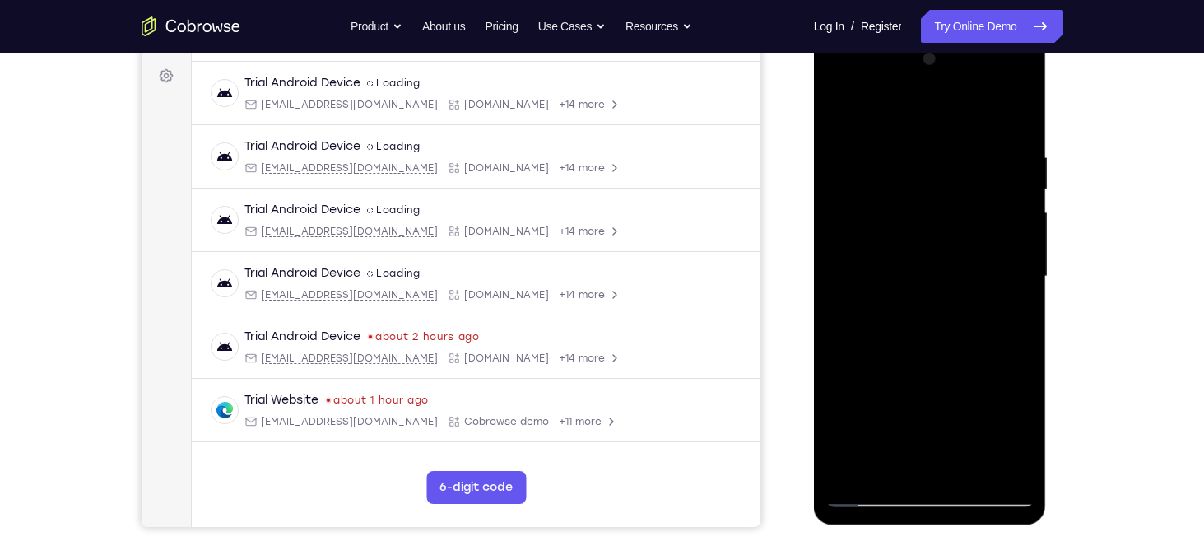
drag, startPoint x: 970, startPoint y: 356, endPoint x: 968, endPoint y: 333, distance: 23.2
click at [968, 333] on div at bounding box center [929, 276] width 207 height 461
